Goal: Information Seeking & Learning: Learn about a topic

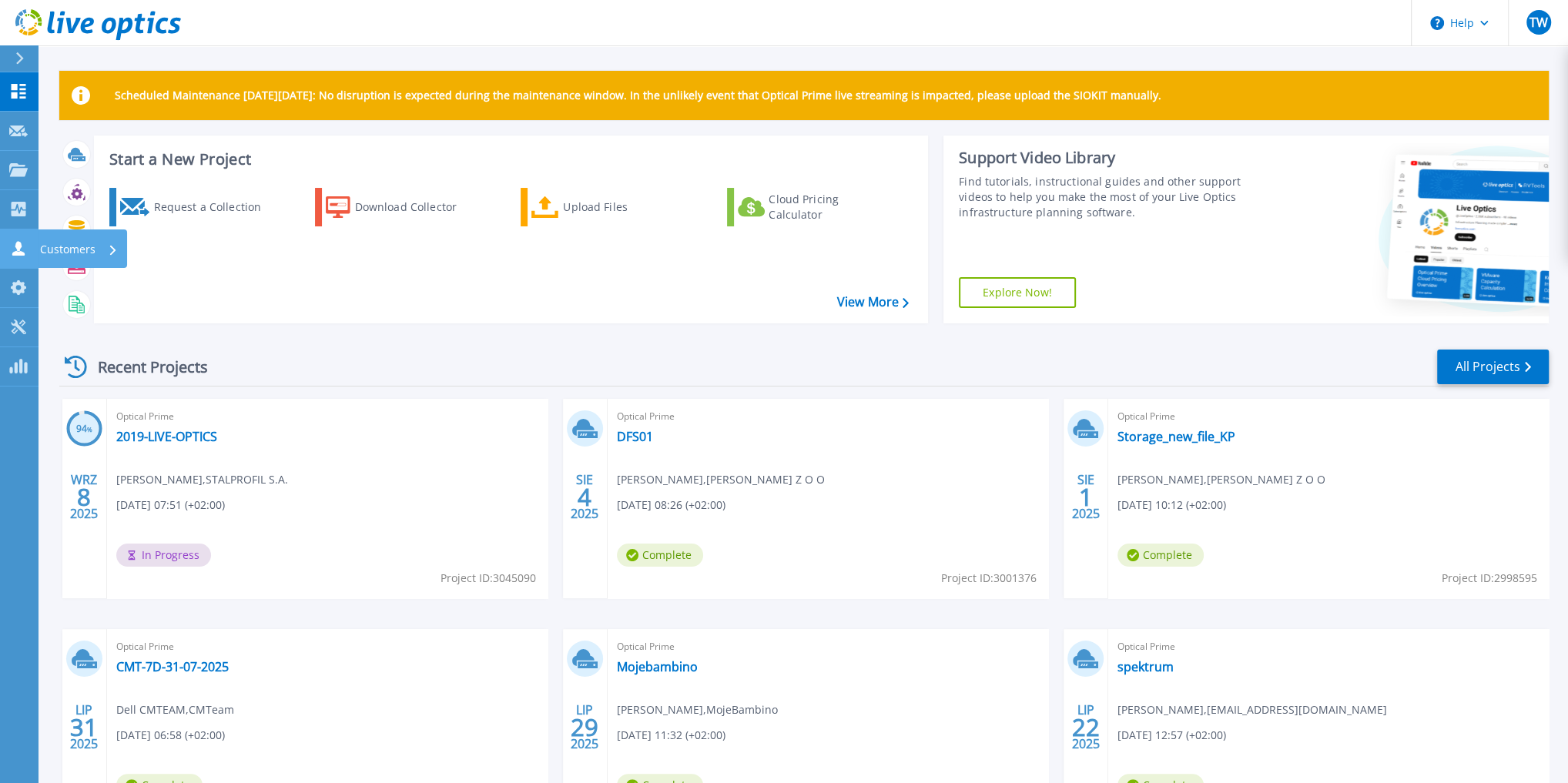
click at [46, 248] on p "Customers" at bounding box center [68, 249] width 55 height 40
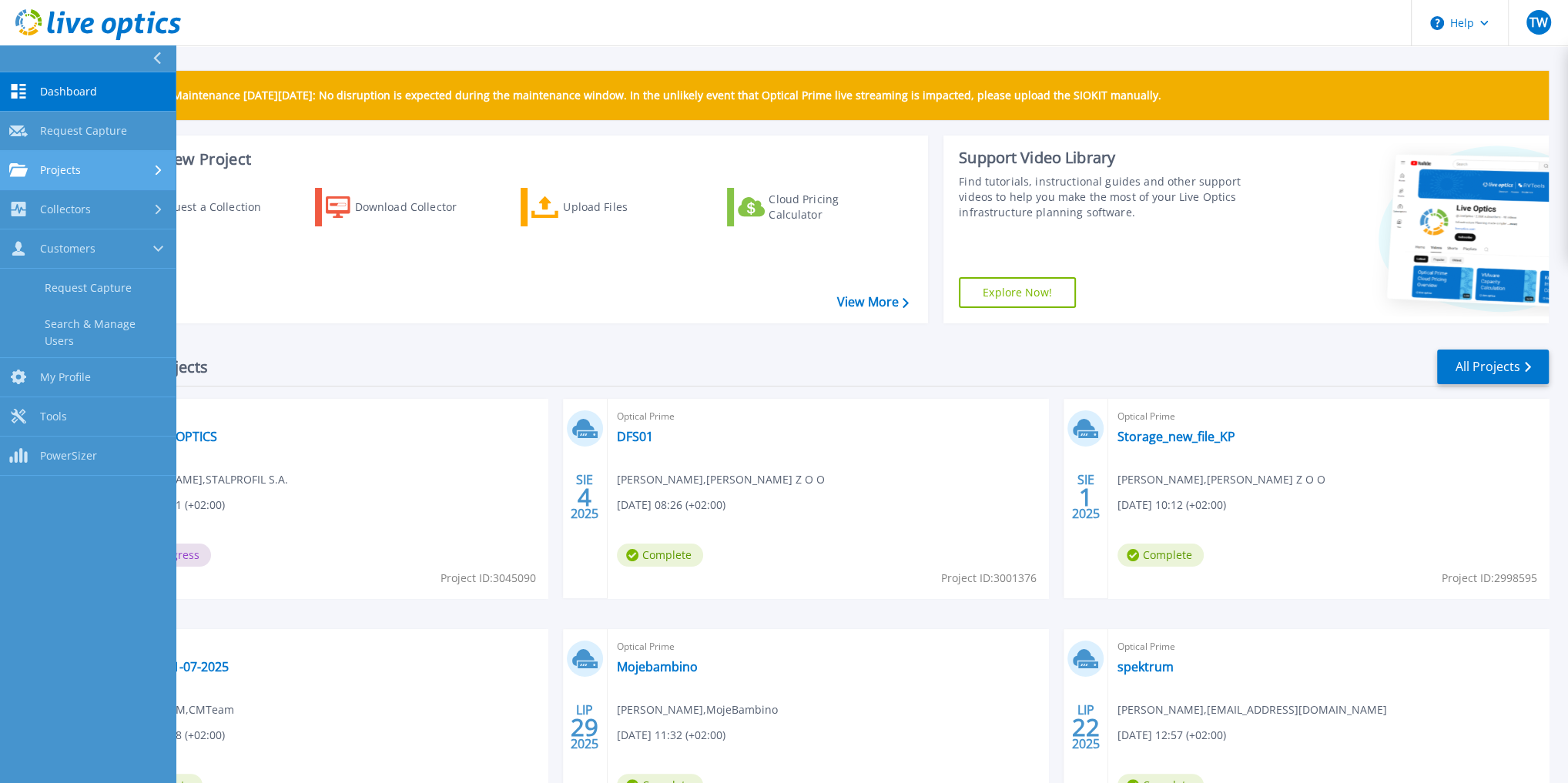
click at [71, 168] on span "Projects" at bounding box center [61, 171] width 41 height 14
click at [96, 215] on link "Search Projects" at bounding box center [88, 210] width 175 height 40
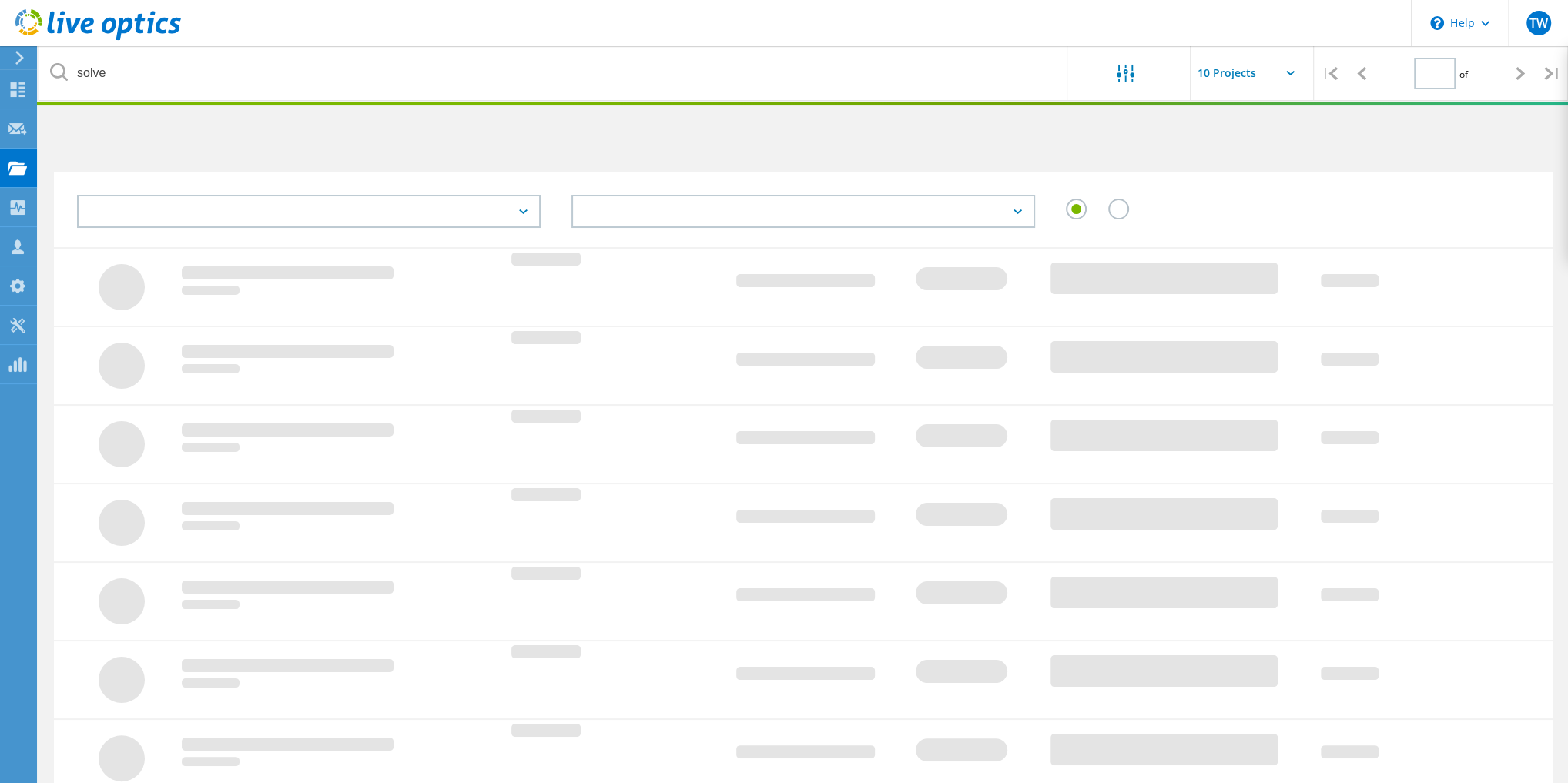
type input "1"
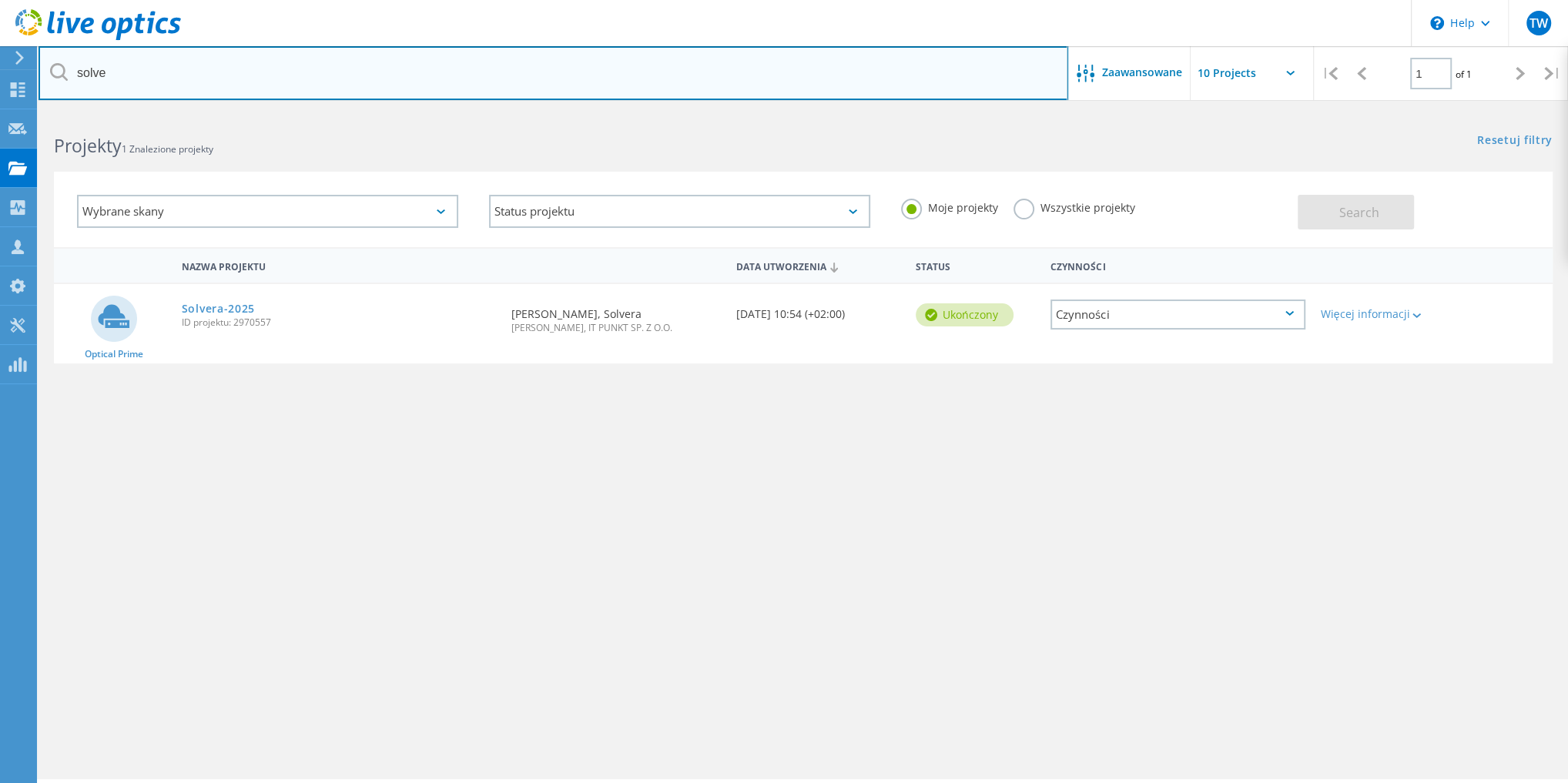
drag, startPoint x: 136, startPoint y: 70, endPoint x: 62, endPoint y: 75, distance: 74.2
click at [62, 75] on div "solve" at bounding box center [553, 73] width 1029 height 54
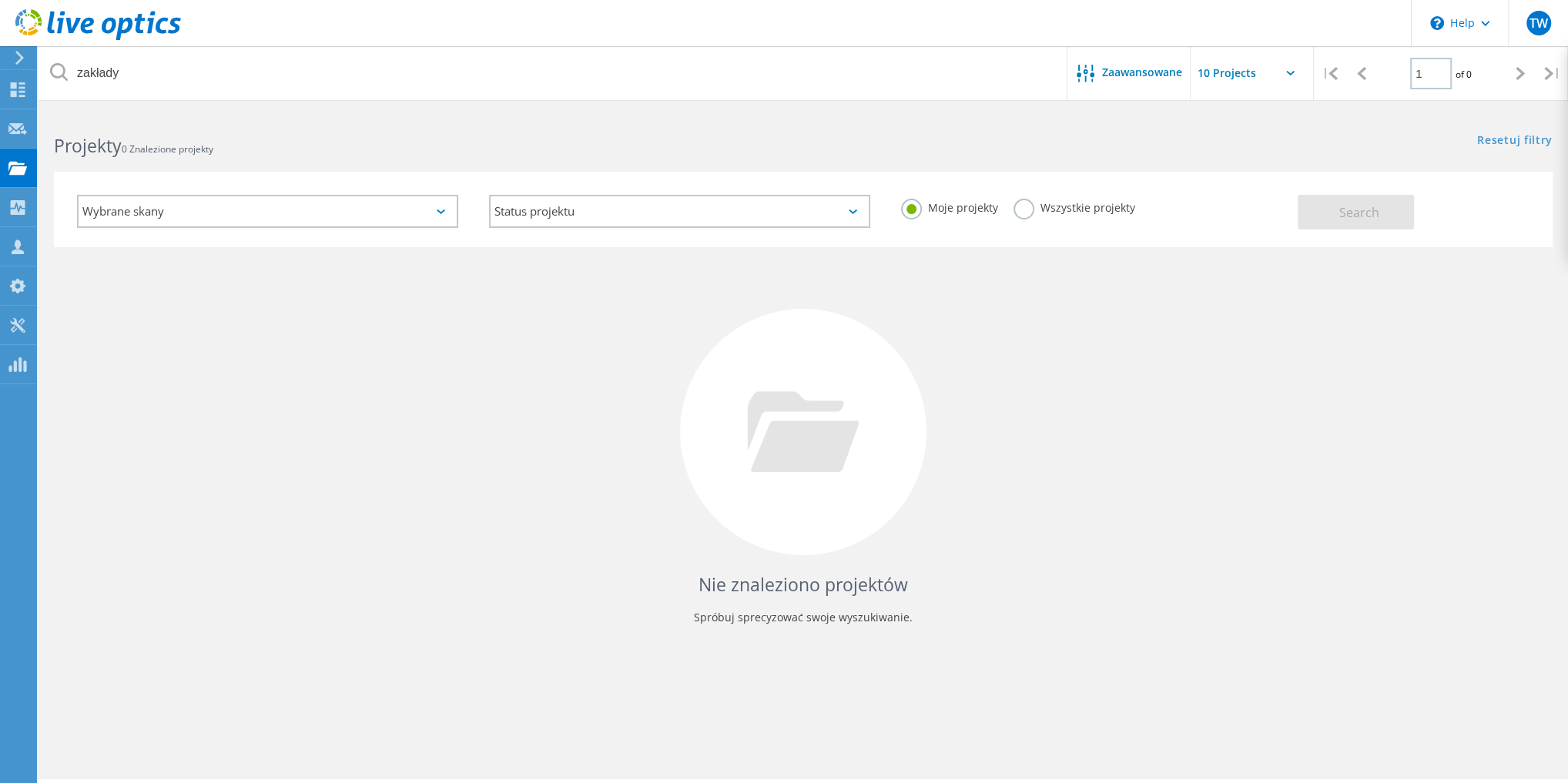
click at [1032, 205] on label "Wszystkie projekty" at bounding box center [1074, 205] width 122 height 15
click at [0, 0] on input "Wszystkie projekty" at bounding box center [0, 0] width 0 height 0
click at [1344, 209] on span "Search" at bounding box center [1359, 212] width 40 height 17
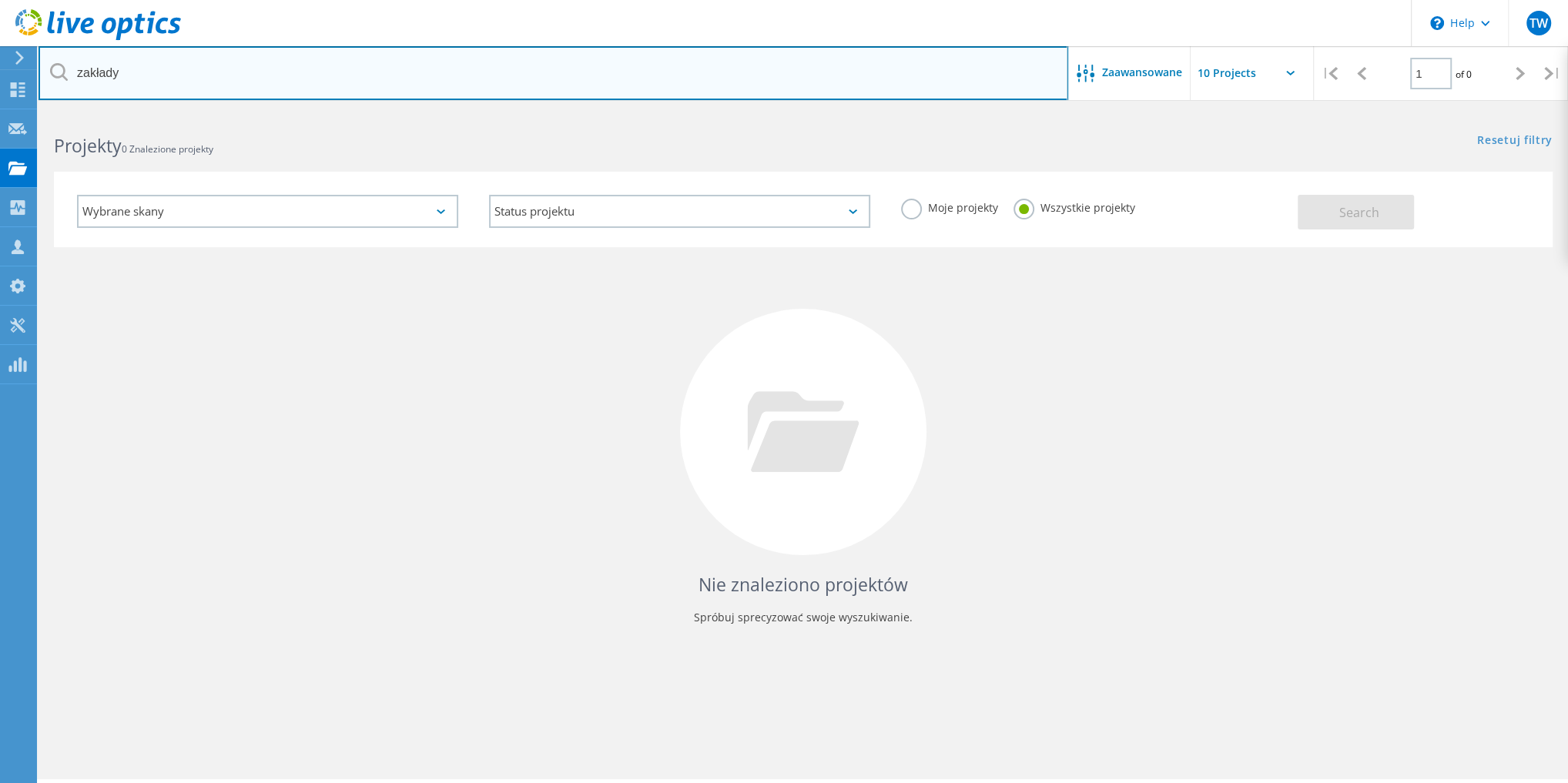
drag, startPoint x: 157, startPoint y: 71, endPoint x: 60, endPoint y: 73, distance: 97.0
click at [60, 73] on div "zakłady" at bounding box center [553, 73] width 1029 height 54
click at [141, 62] on input "ZGH" at bounding box center [553, 73] width 1030 height 54
type input "Z"
type input "boles"
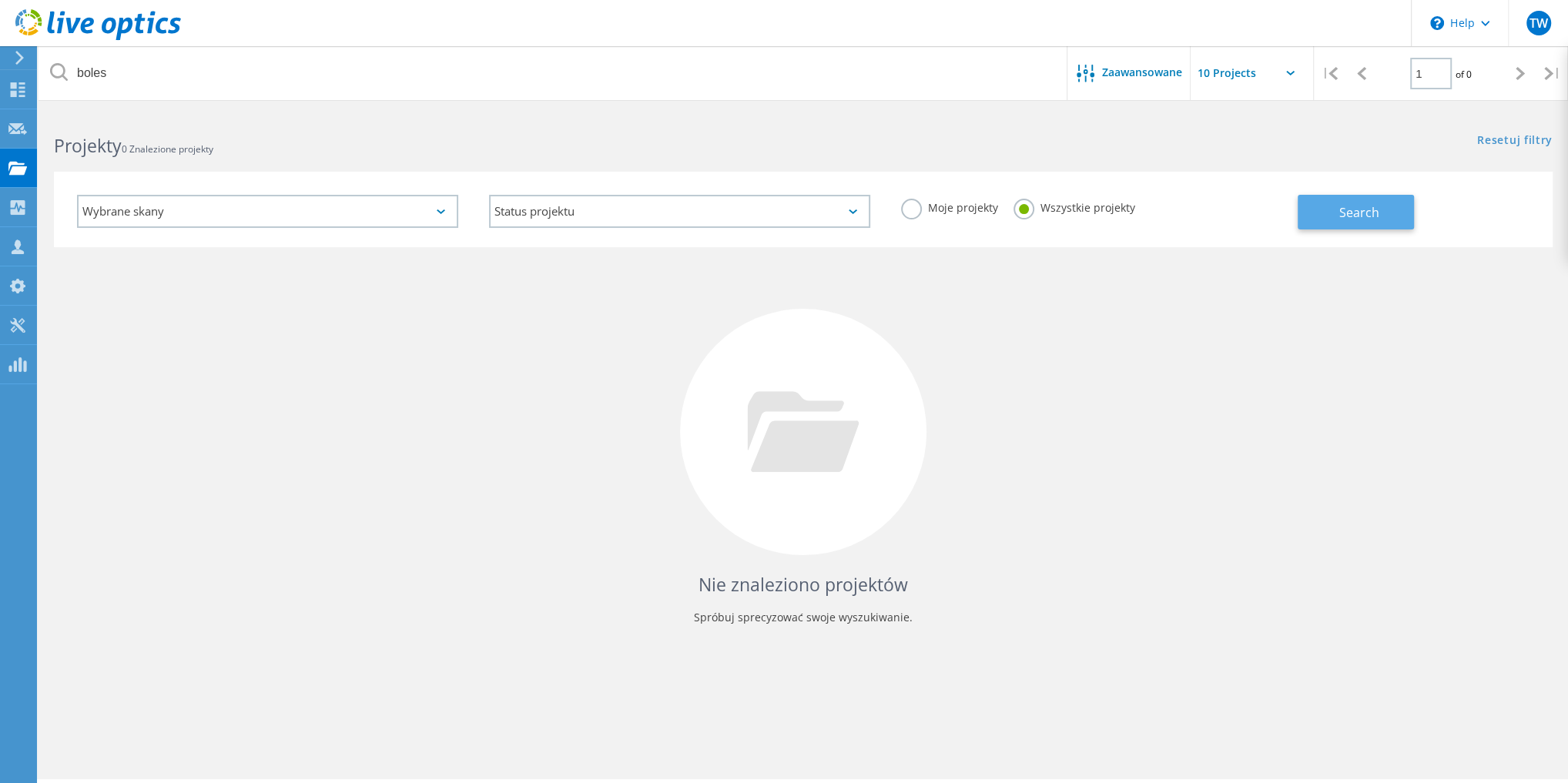
click at [1329, 222] on button "Search" at bounding box center [1355, 213] width 116 height 35
click at [66, 252] on div "Customers" at bounding box center [81, 247] width 74 height 11
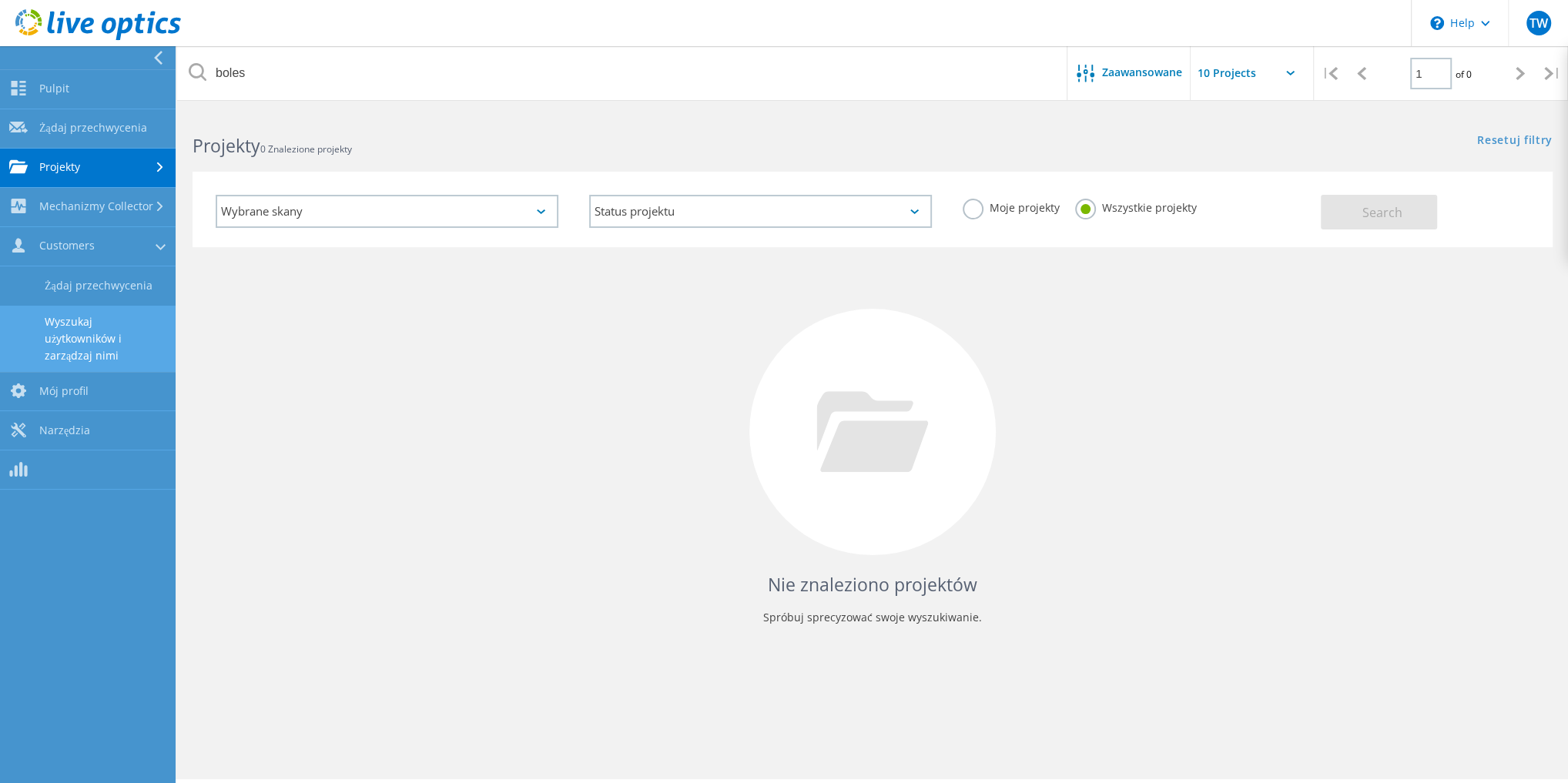
click at [119, 321] on link "Wyszukaj użytkowników i zarządzaj nimi" at bounding box center [88, 339] width 175 height 66
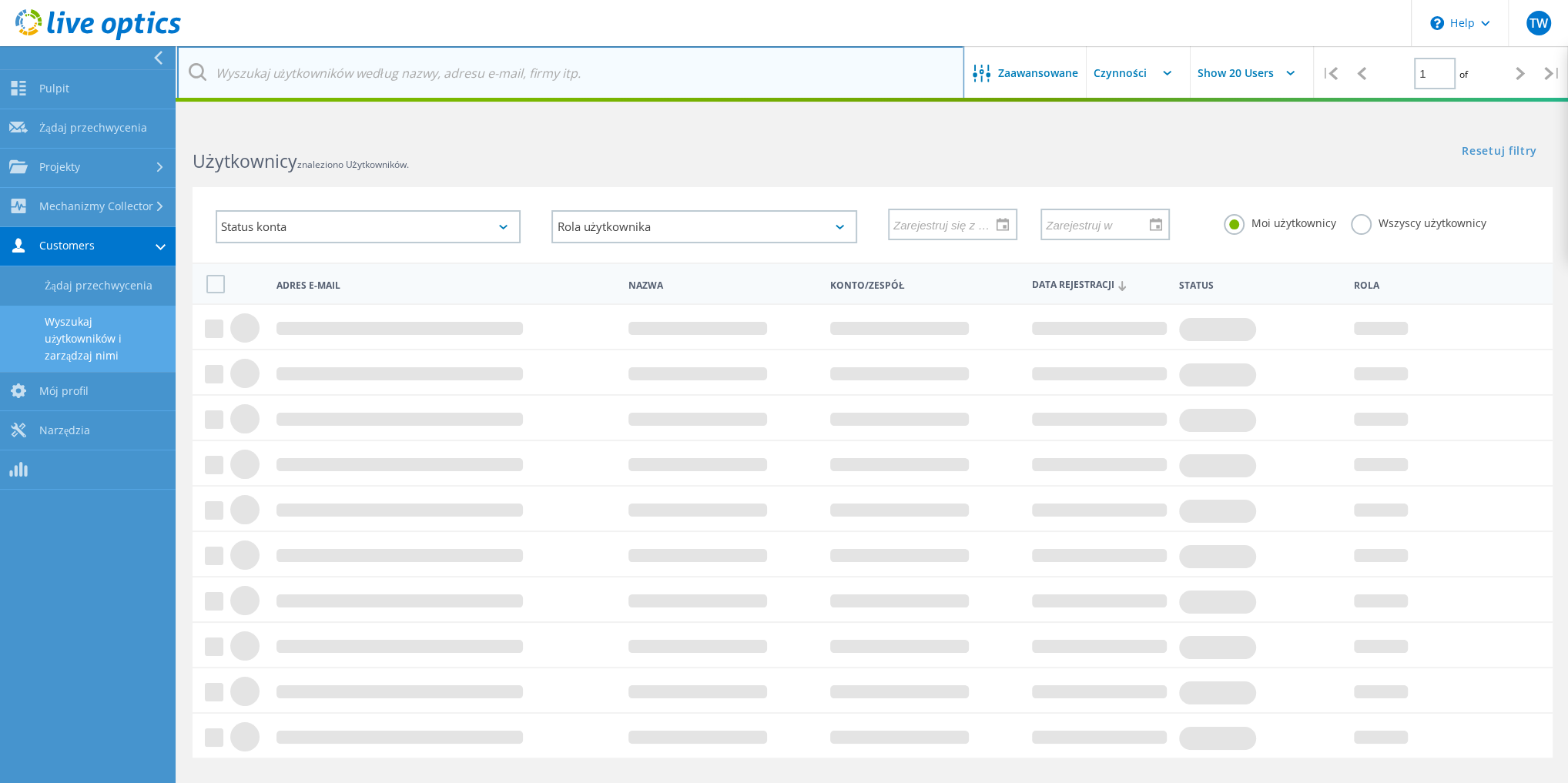
click at [292, 68] on input "text" at bounding box center [571, 73] width 787 height 54
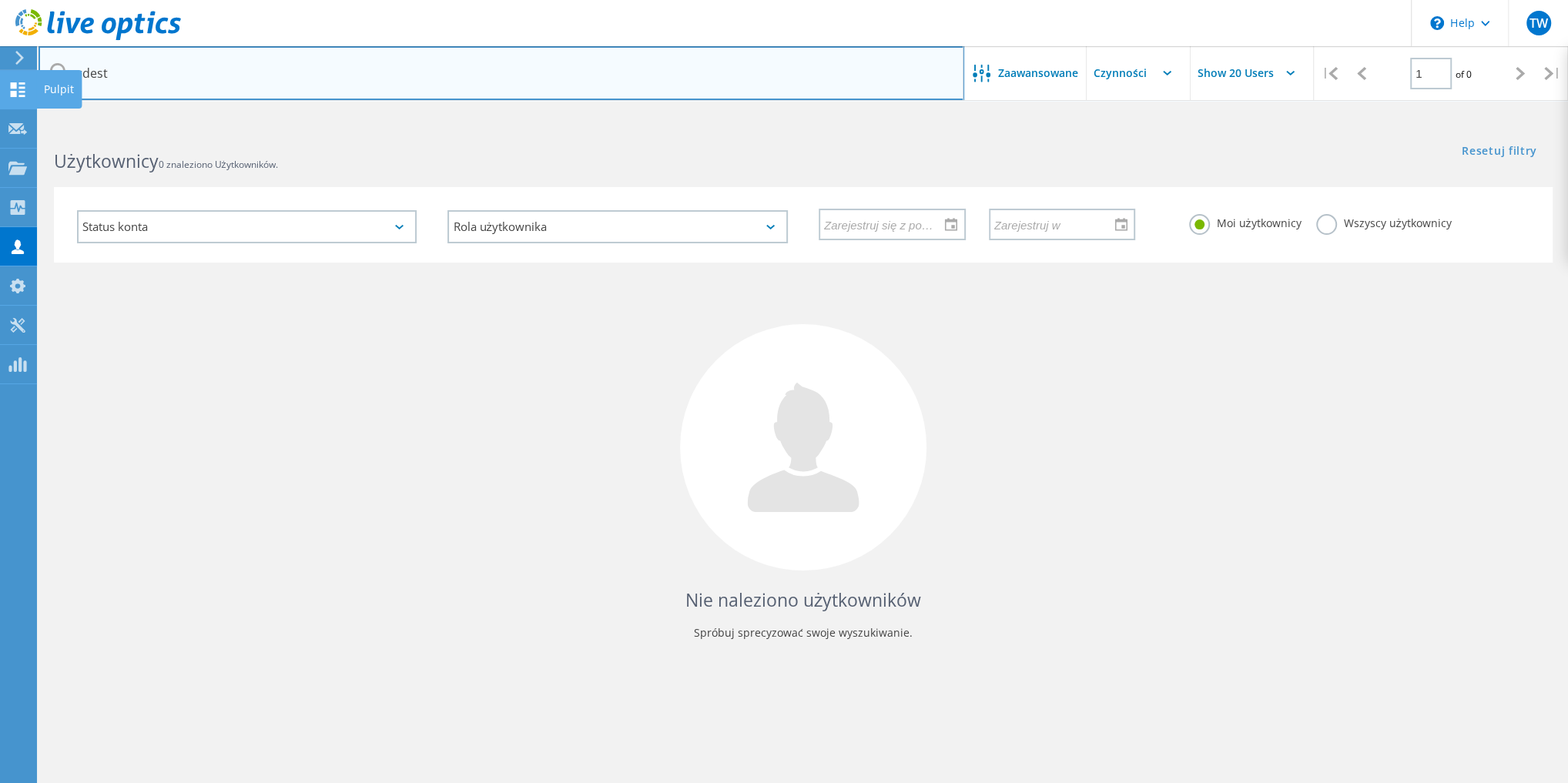
drag, startPoint x: 110, startPoint y: 71, endPoint x: 0, endPoint y: 75, distance: 110.1
click at [0, 127] on div "\n Help Explore Helpful Articles Contact Support TW Partner w kanale dystrybucj…" at bounding box center [784, 484] width 1568 height 713
drag, startPoint x: 177, startPoint y: 69, endPoint x: 56, endPoint y: 73, distance: 121.1
click at [56, 73] on div "rdest" at bounding box center [501, 73] width 925 height 54
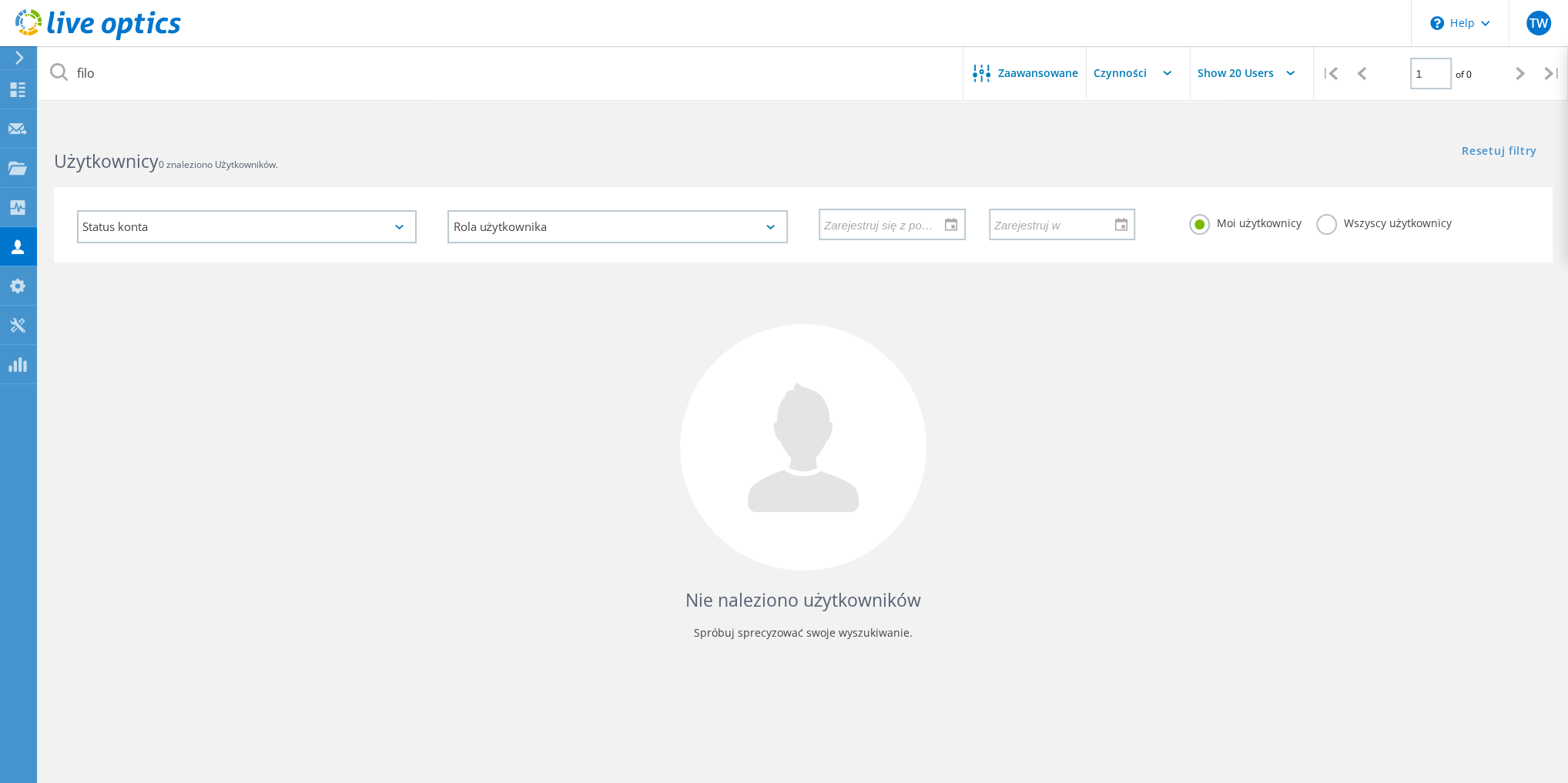
click at [1335, 221] on label "Wszyscy użytkownicy" at bounding box center [1383, 221] width 135 height 15
click at [0, 0] on input "Wszyscy użytkownicy" at bounding box center [0, 0] width 0 height 0
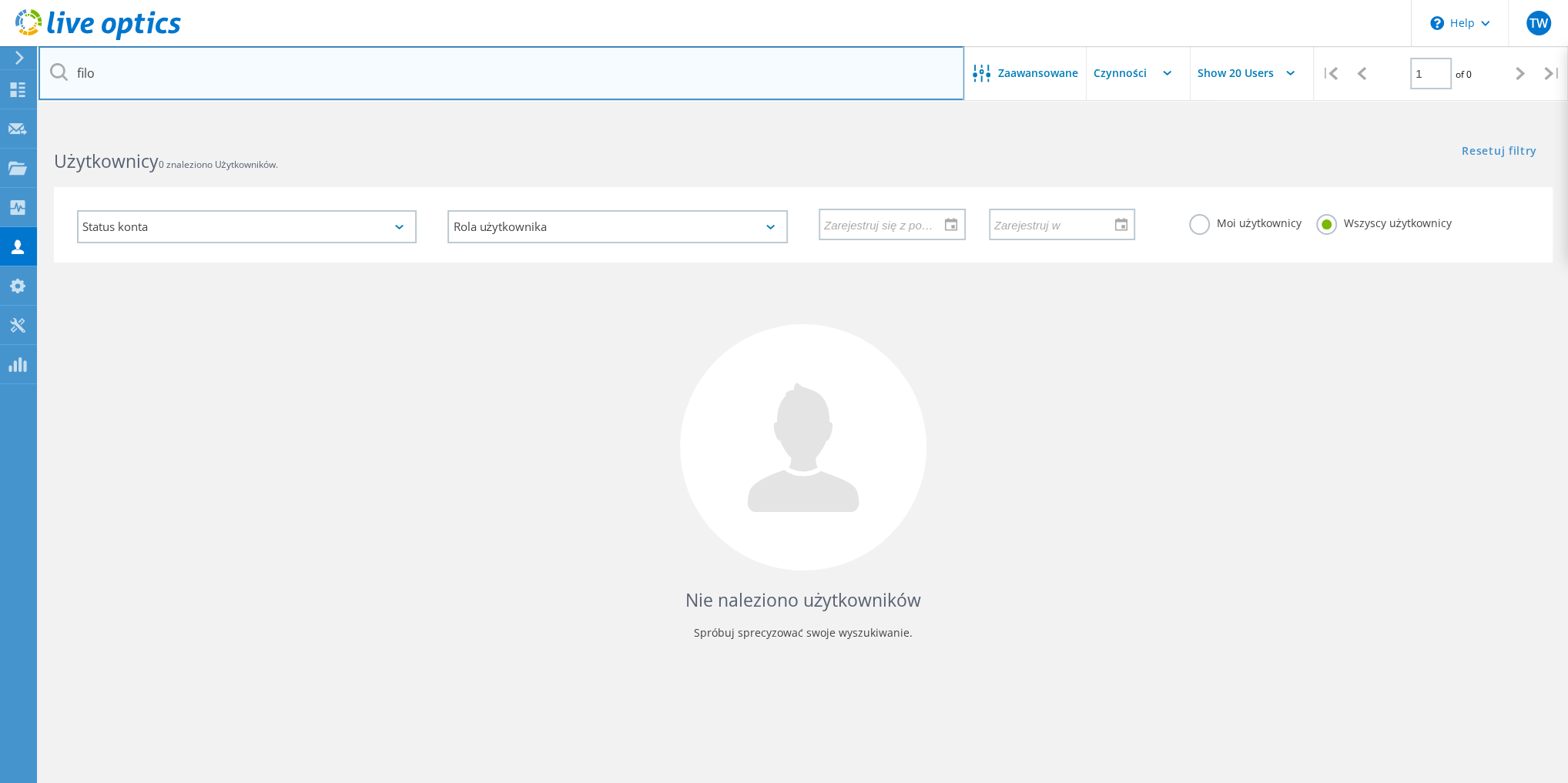
click at [422, 71] on input "filo" at bounding box center [501, 73] width 925 height 54
drag, startPoint x: 107, startPoint y: 77, endPoint x: 42, endPoint y: 88, distance: 65.9
click at [58, 77] on div "filo" at bounding box center [501, 73] width 925 height 54
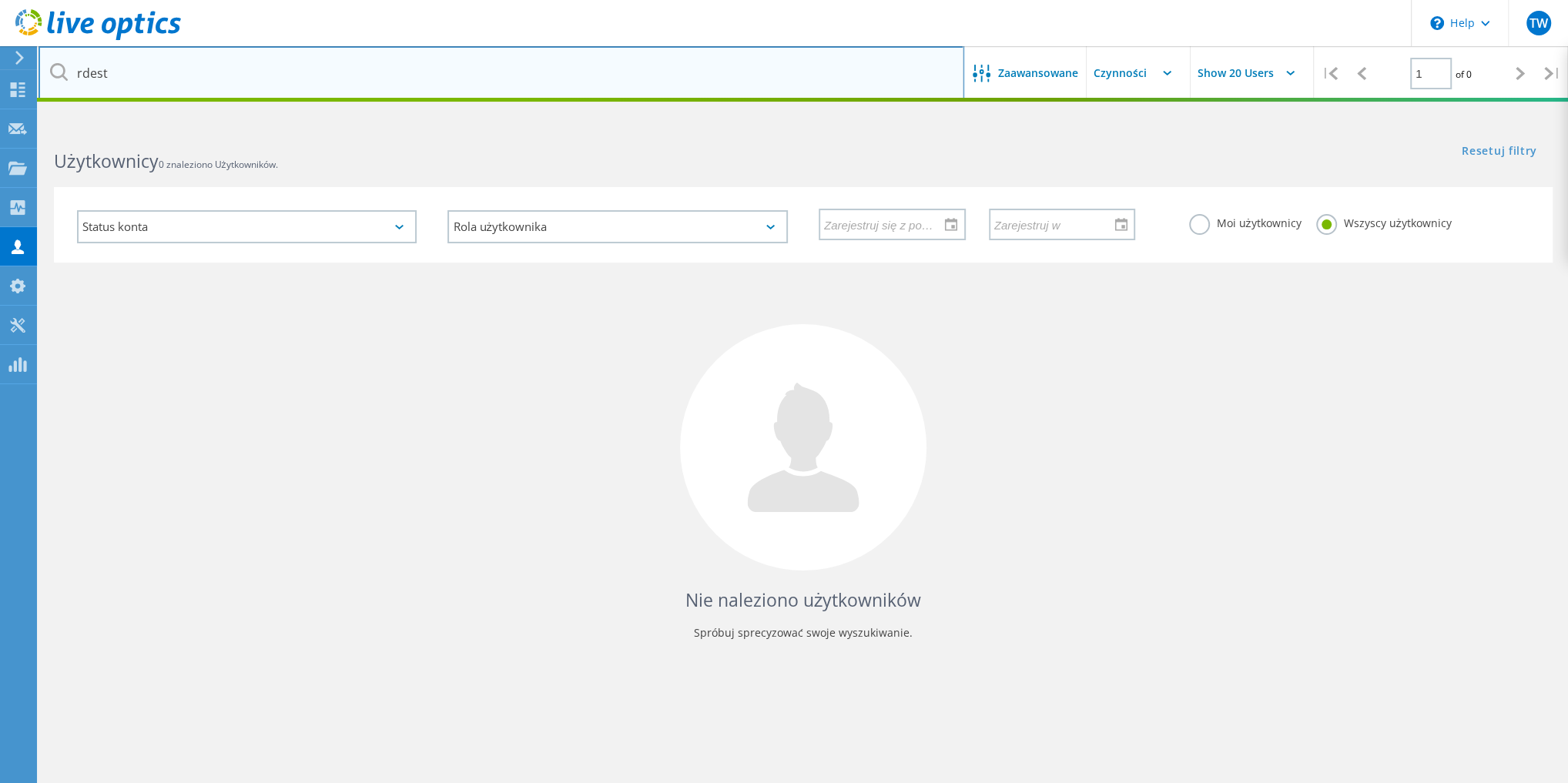
type input "rdest"
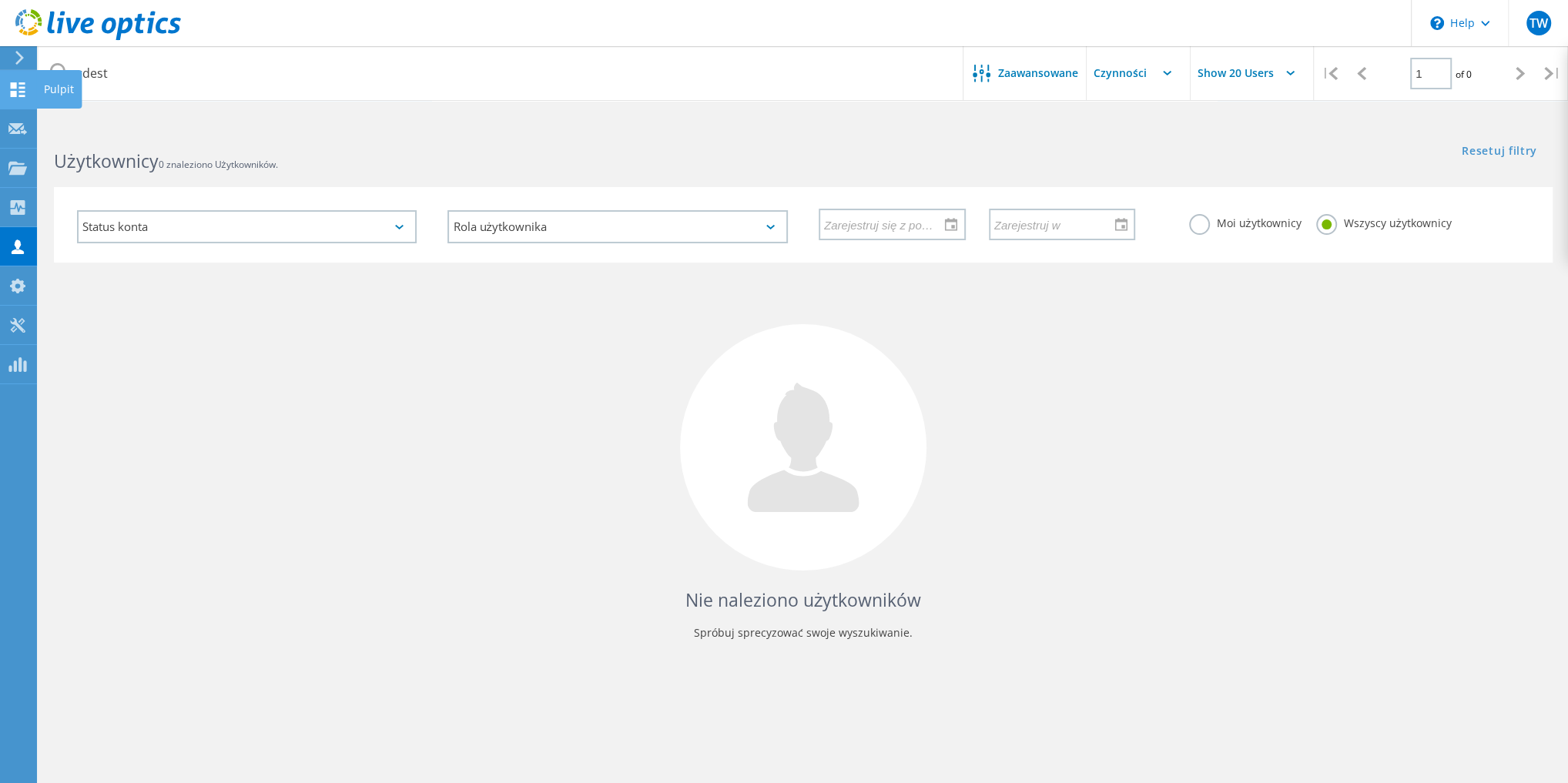
click at [13, 86] on use at bounding box center [18, 89] width 15 height 15
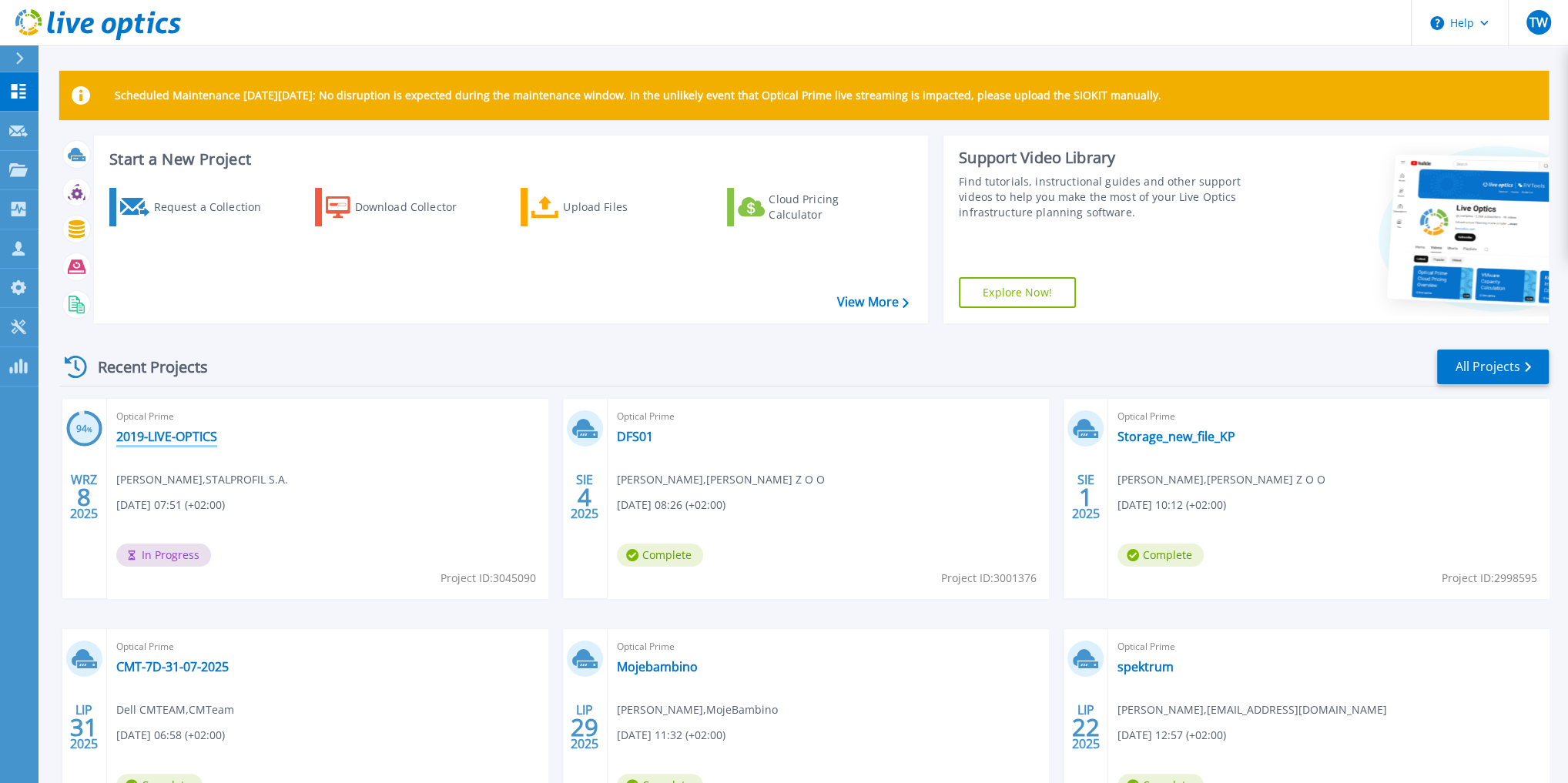
click at [162, 438] on link "2019-LIVE-OPTICS" at bounding box center [167, 436] width 101 height 15
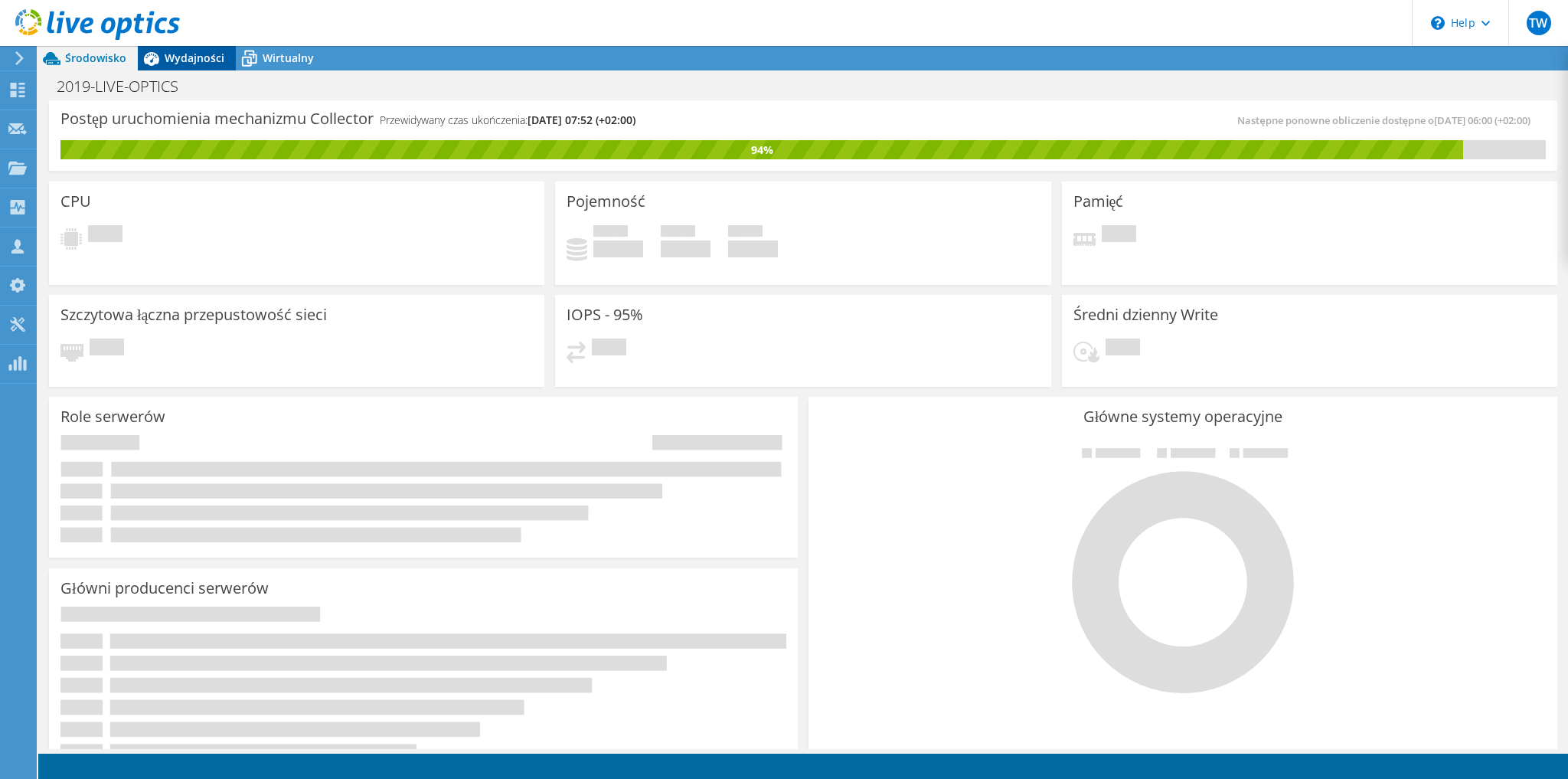
click at [176, 68] on div "Wydajności" at bounding box center [186, 57] width 98 height 24
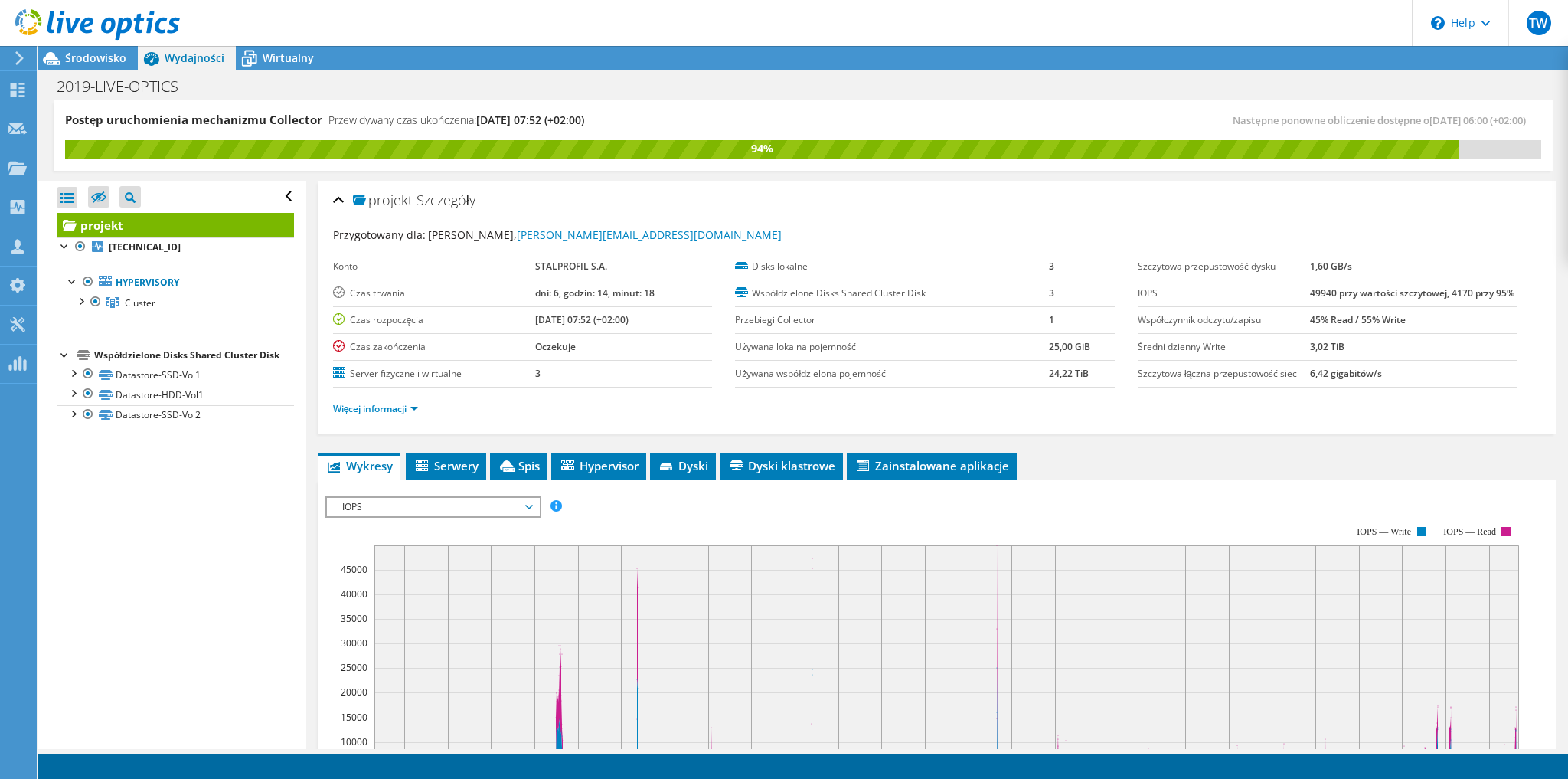
scroll to position [184, 0]
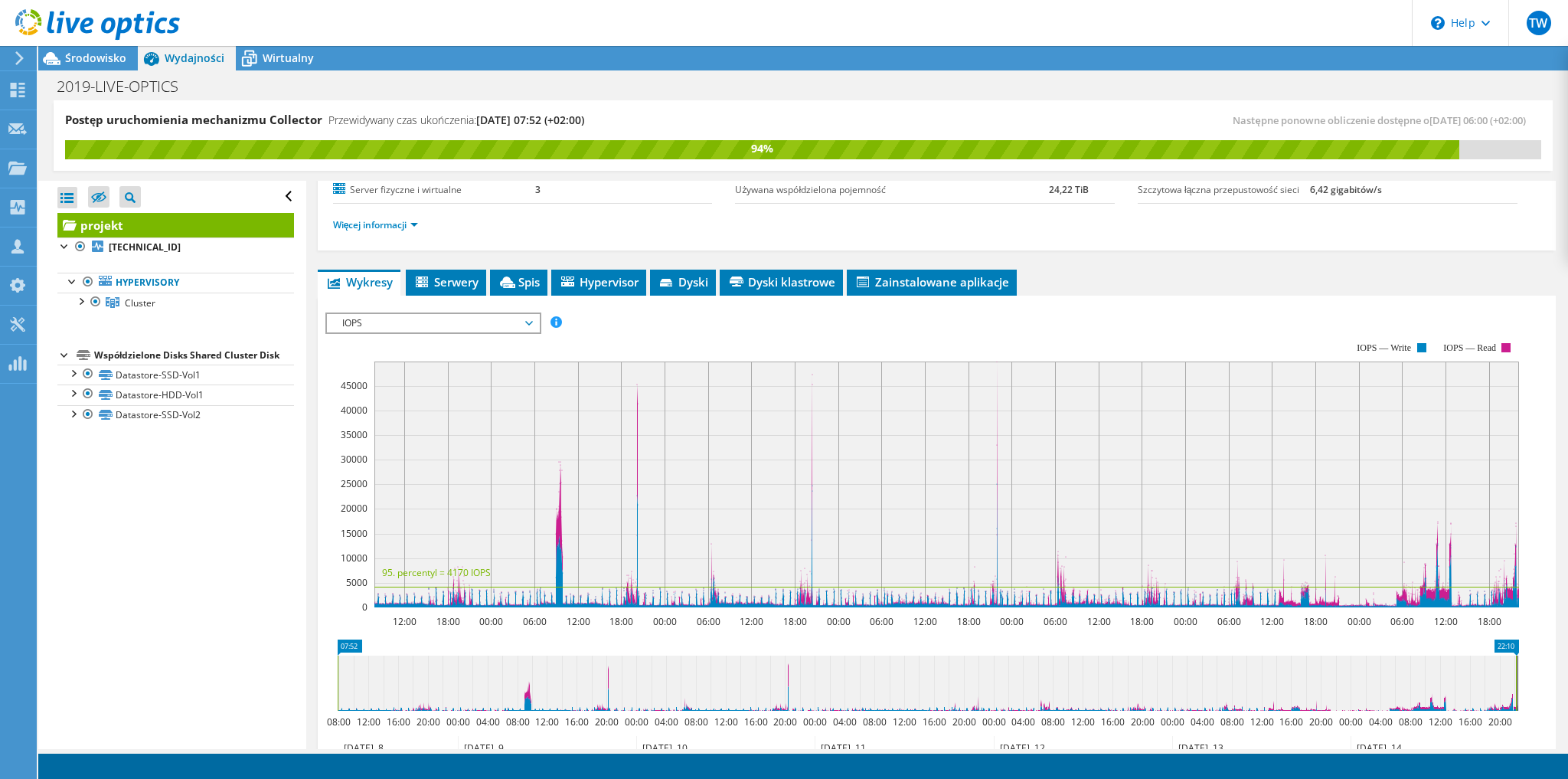
click at [398, 324] on span "IOPS" at bounding box center [433, 323] width 196 height 18
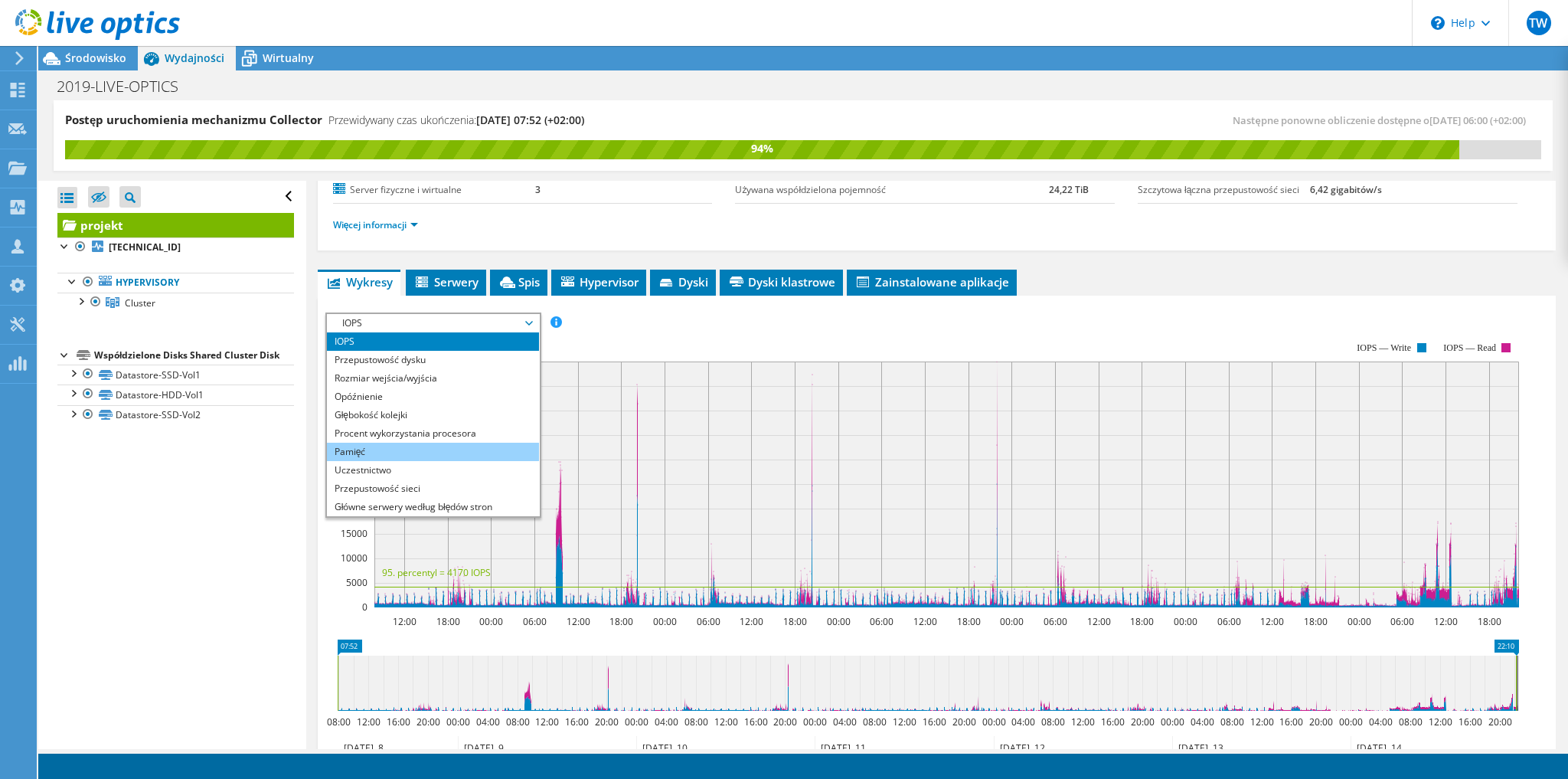
click at [399, 443] on li "Pamięć" at bounding box center [433, 451] width 212 height 18
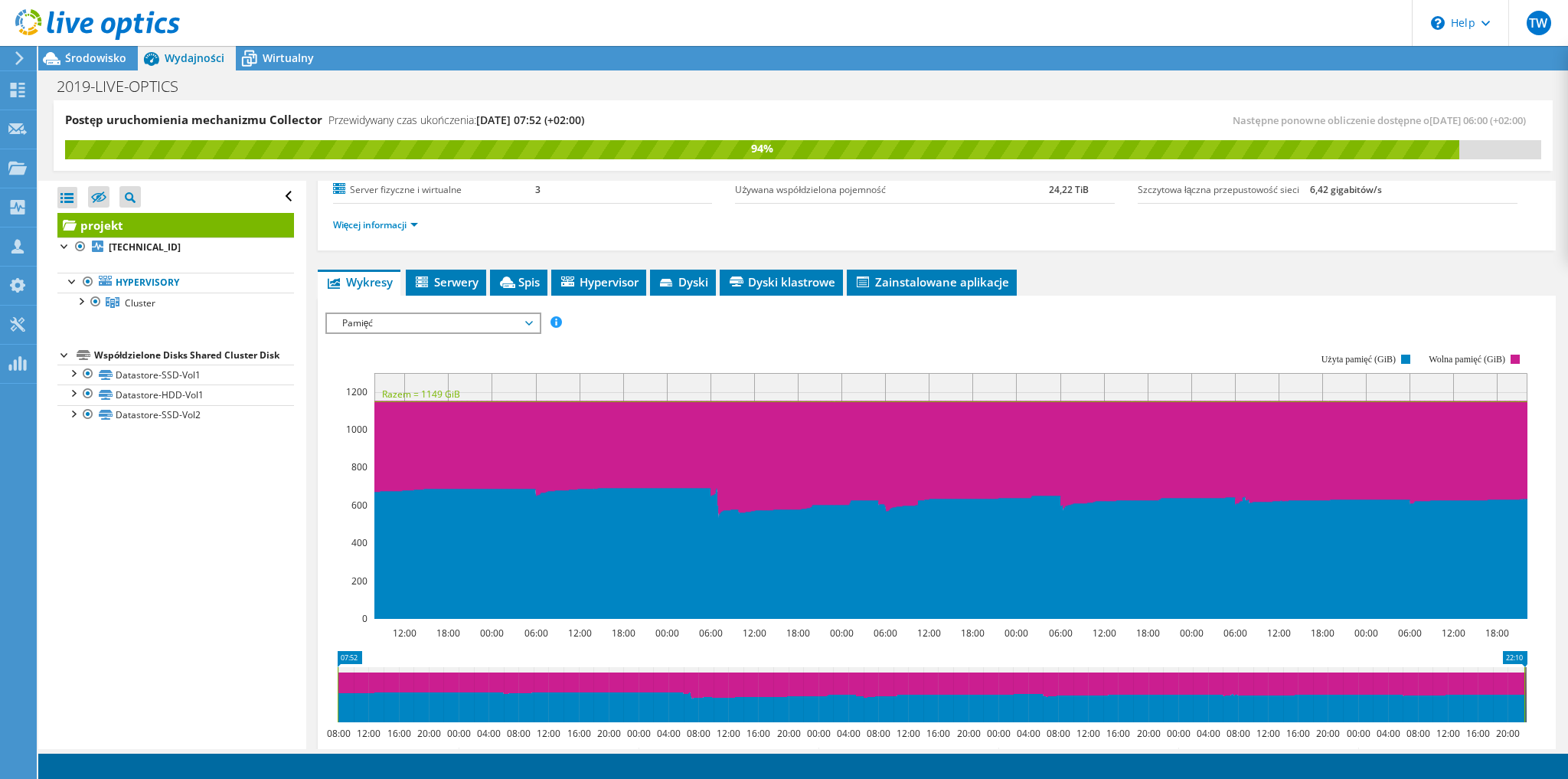
click at [413, 322] on span "Pamięć" at bounding box center [433, 323] width 196 height 18
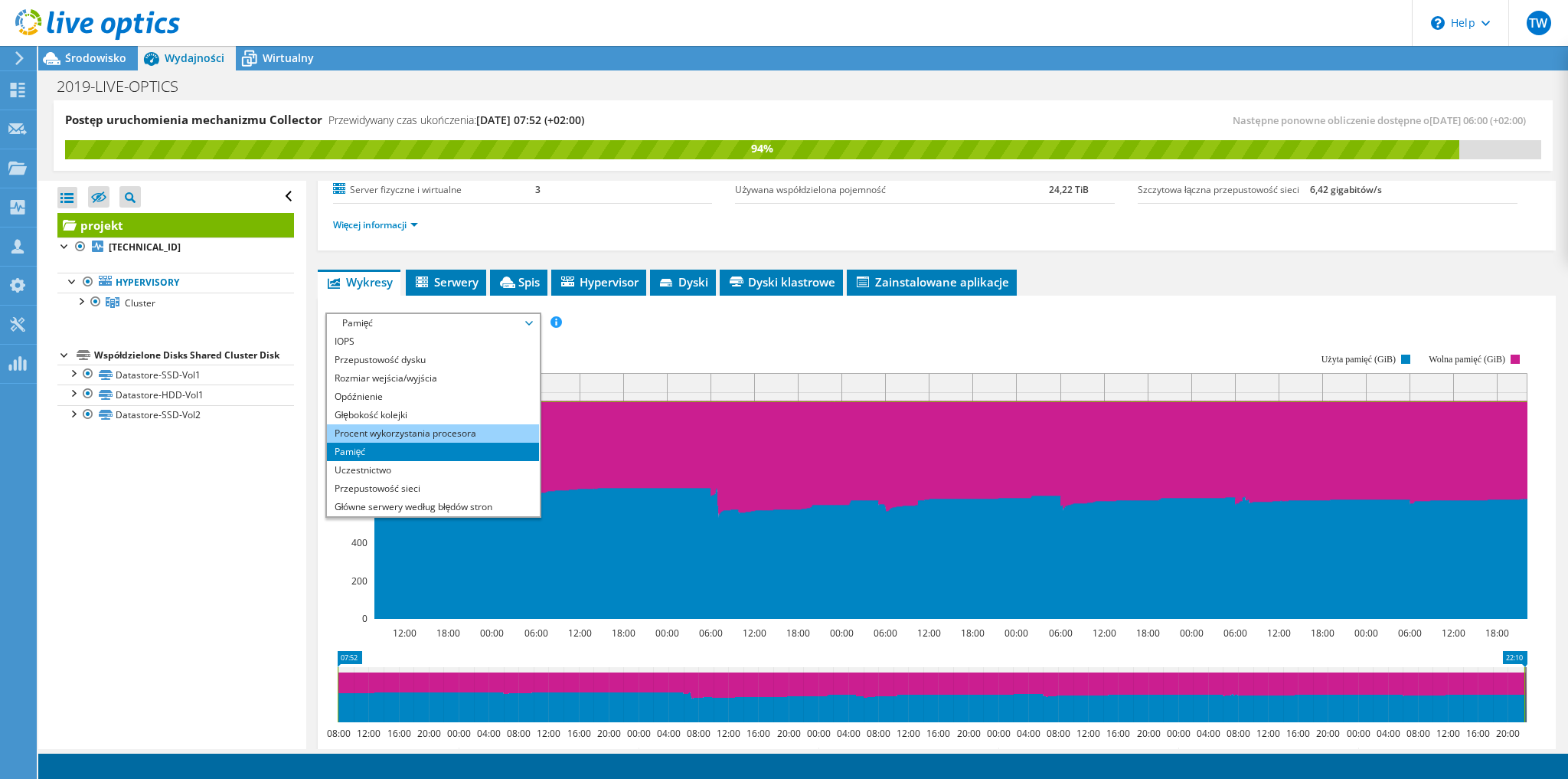
click at [410, 425] on li "Procent wykorzystania procesora" at bounding box center [433, 433] width 212 height 18
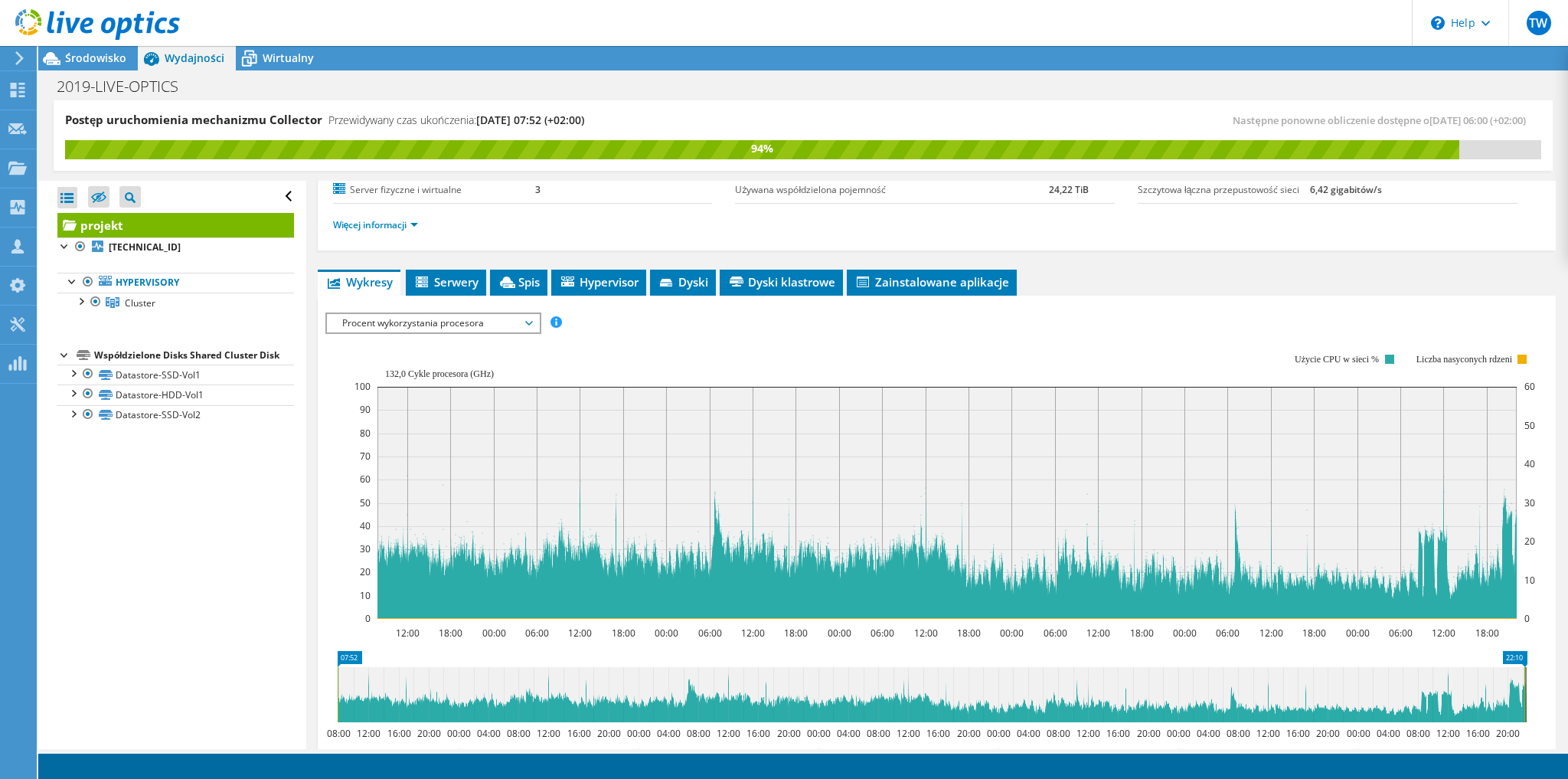
click at [419, 320] on span "Procent wykorzystania procesora" at bounding box center [433, 323] width 196 height 18
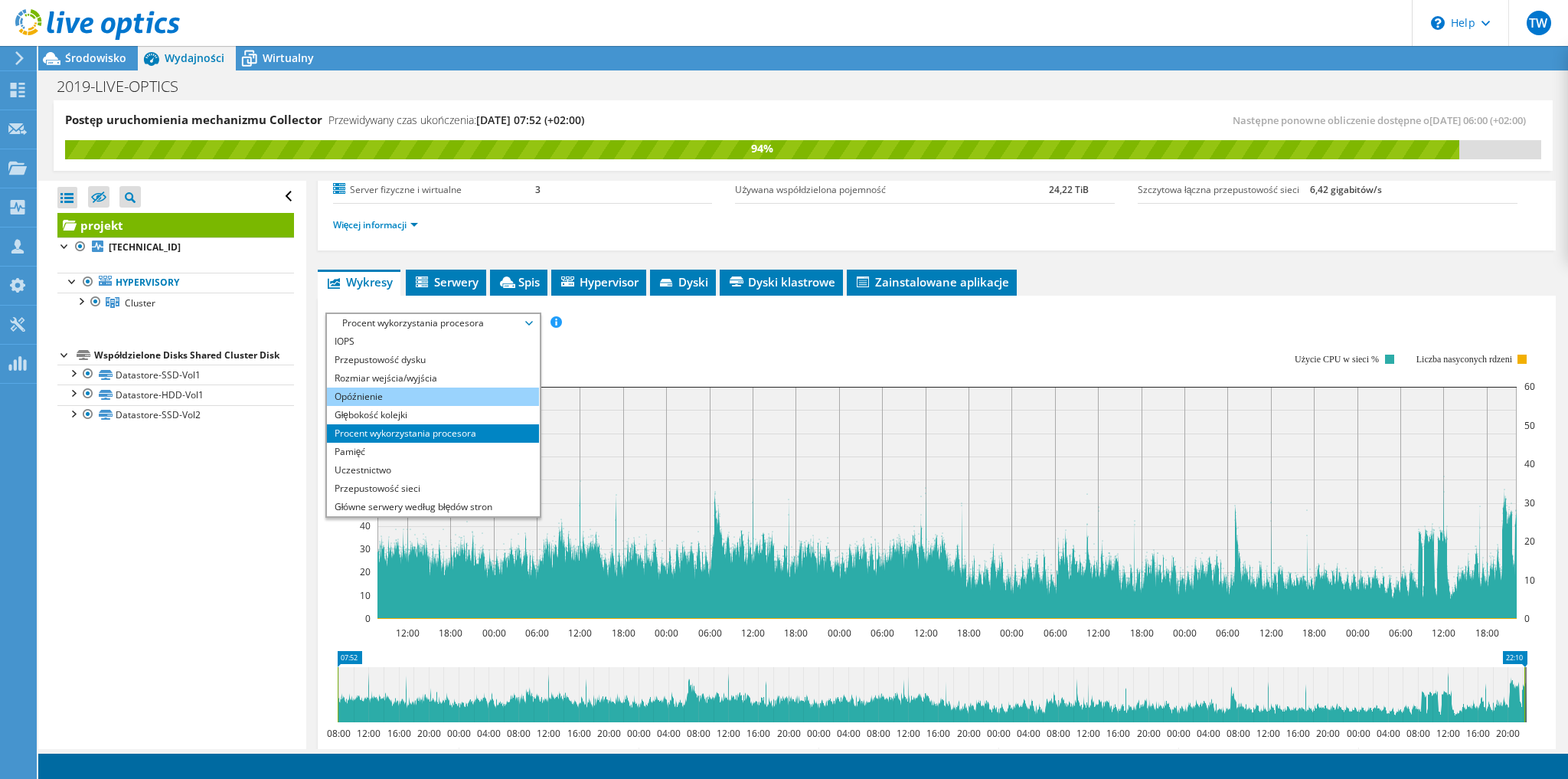
click at [423, 388] on li "Opóźnienie" at bounding box center [433, 396] width 212 height 18
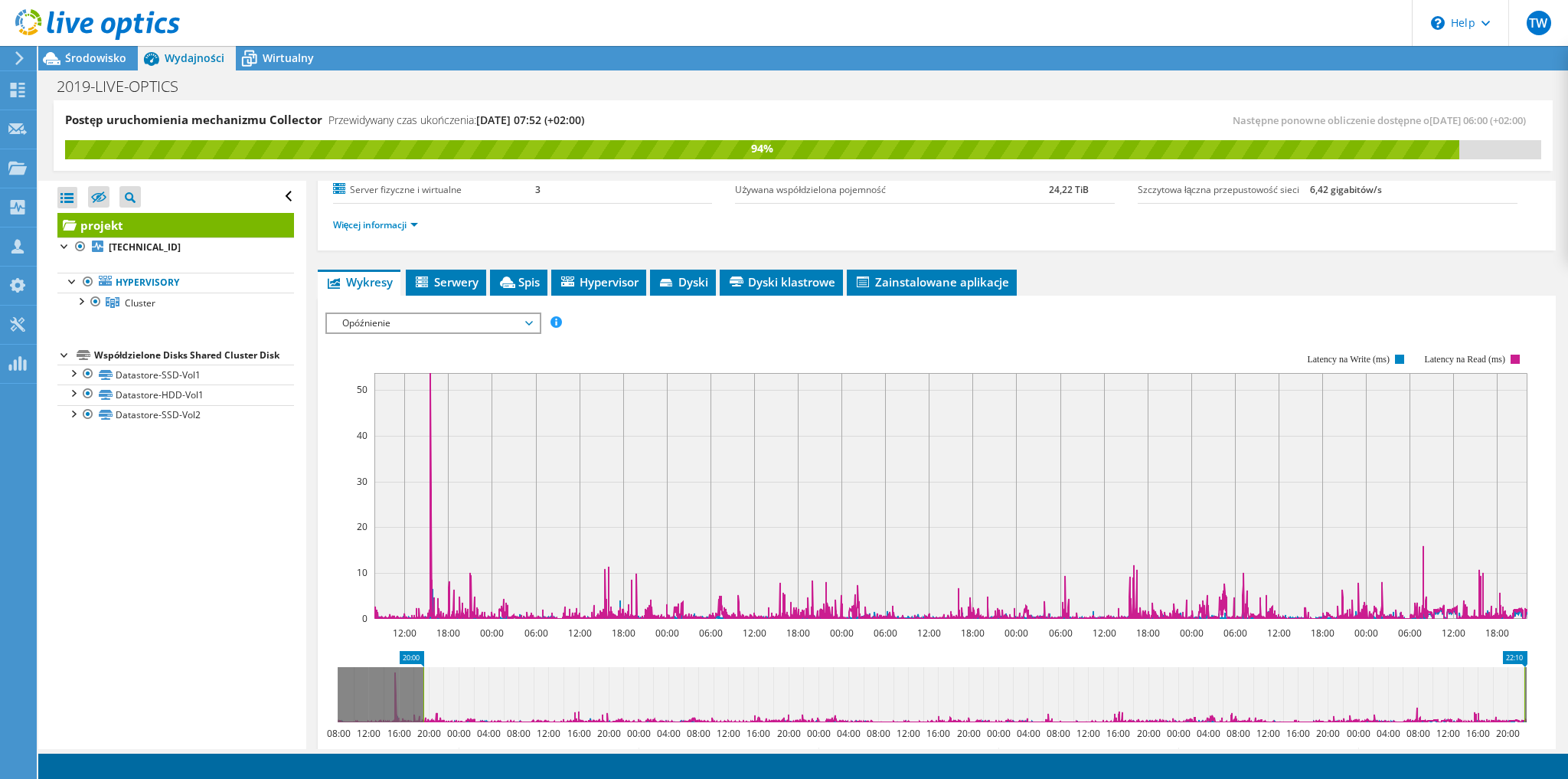
drag, startPoint x: 339, startPoint y: 696, endPoint x: 425, endPoint y: 689, distance: 86.3
click at [425, 689] on rect at bounding box center [423, 695] width 6 height 55
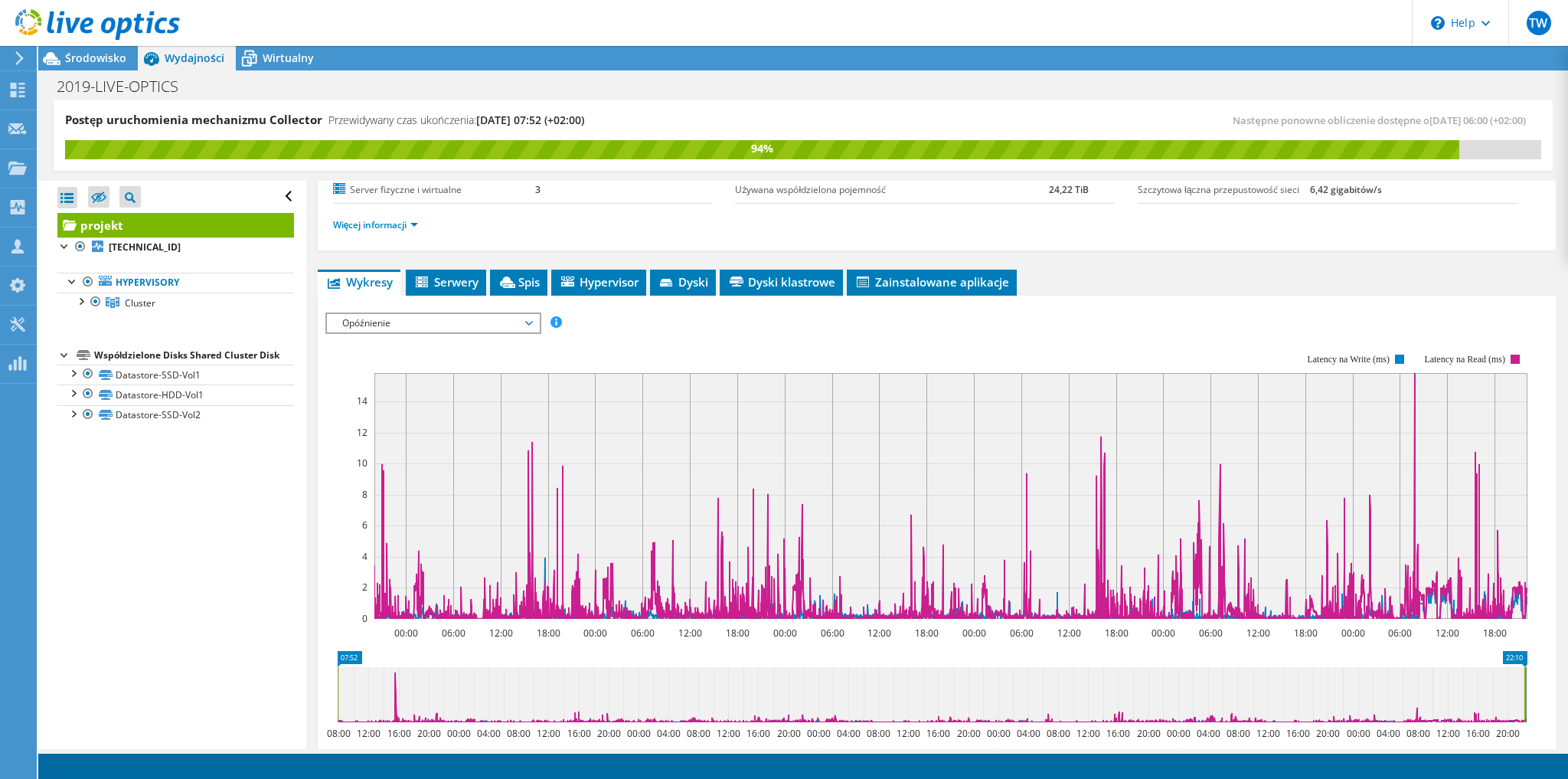
drag, startPoint x: 429, startPoint y: 693, endPoint x: 286, endPoint y: 666, distance: 145.5
